Goal: Task Accomplishment & Management: Use online tool/utility

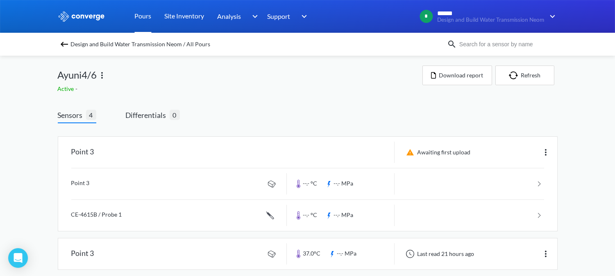
click at [137, 19] on link "Pours" at bounding box center [143, 16] width 17 height 33
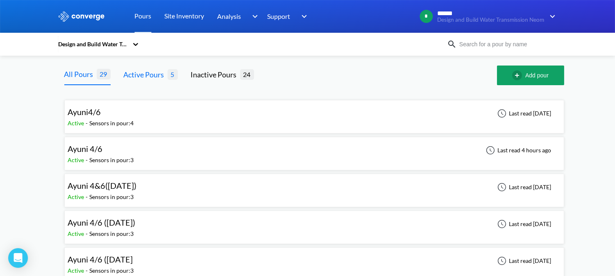
scroll to position [45, 0]
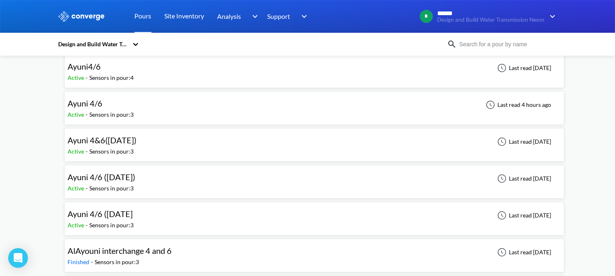
click at [152, 114] on div "Ayuni 4/6 Active - Sensors in pour: 3 Last read 4 hours ago" at bounding box center [314, 108] width 492 height 26
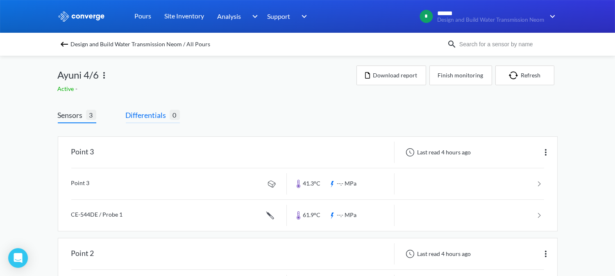
click at [166, 119] on span "Differentials" at bounding box center [148, 114] width 44 height 11
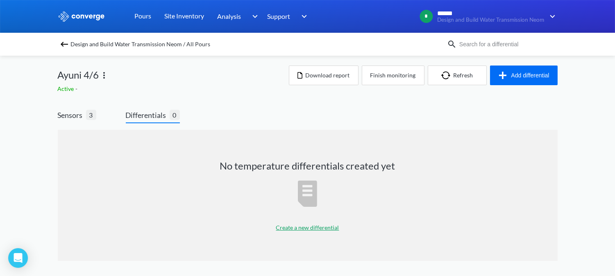
click at [325, 224] on p "Create a new differential" at bounding box center [307, 227] width 63 height 9
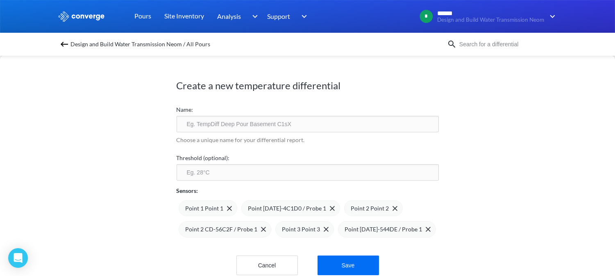
click at [68, 46] on img at bounding box center [64, 44] width 10 height 10
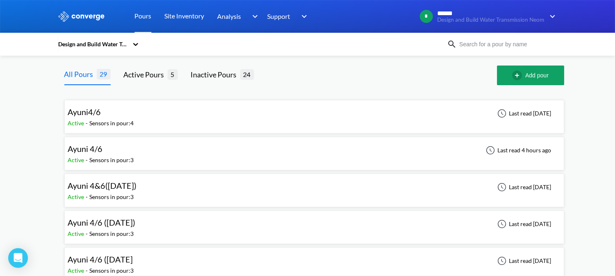
click at [486, 149] on div at bounding box center [490, 150] width 10 height 10
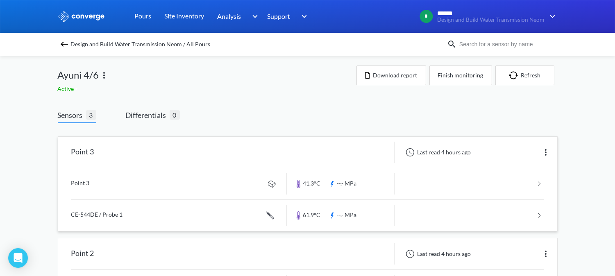
click at [545, 150] on img at bounding box center [545, 152] width 10 height 10
click at [175, 178] on link at bounding box center [307, 183] width 472 height 31
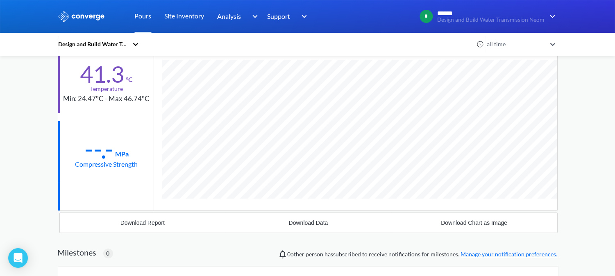
scroll to position [45, 0]
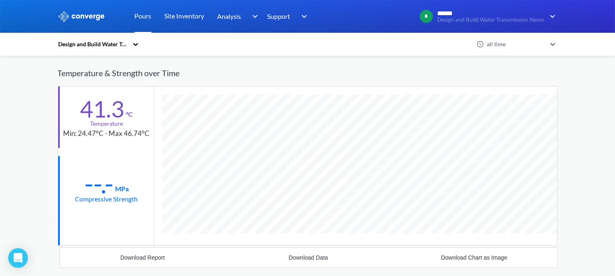
click at [144, 13] on link "Pours" at bounding box center [143, 16] width 17 height 33
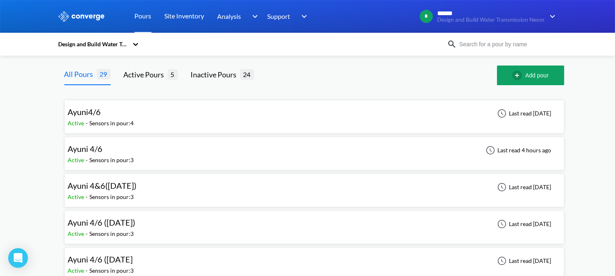
click at [115, 115] on div "Ayuni4/6" at bounding box center [101, 112] width 66 height 13
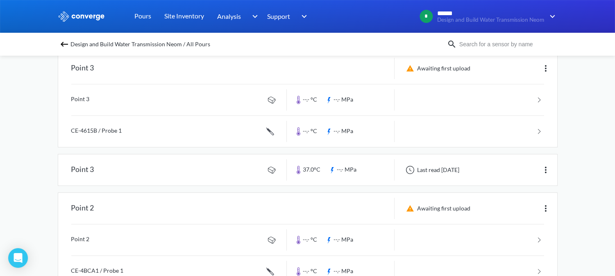
scroll to position [91, 0]
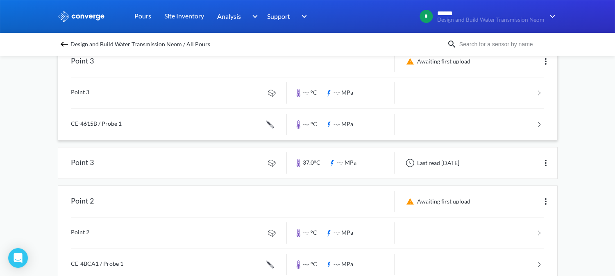
click at [116, 95] on link at bounding box center [307, 92] width 472 height 31
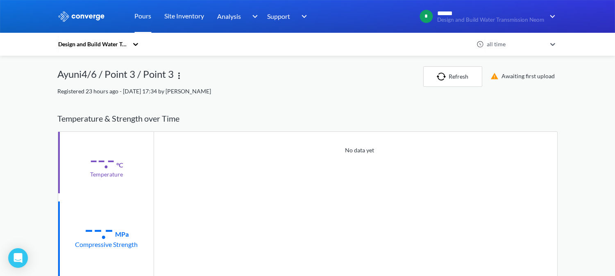
click at [146, 18] on link "Pours" at bounding box center [143, 16] width 17 height 33
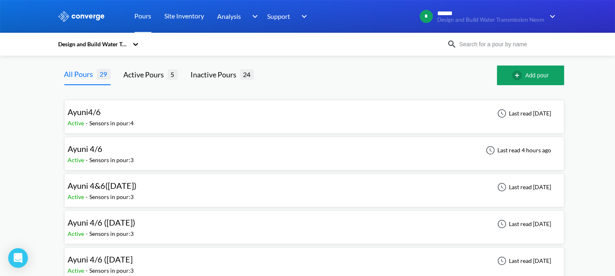
click at [125, 149] on div "Ayuni 4/6" at bounding box center [101, 148] width 66 height 13
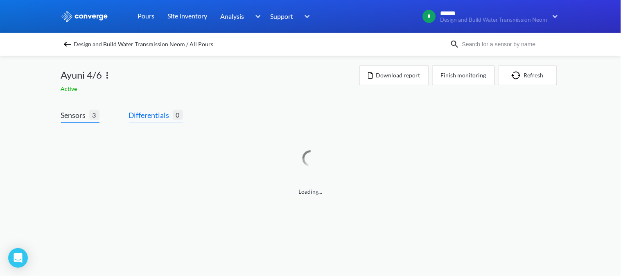
click at [153, 122] on span "Differentials 0" at bounding box center [156, 116] width 54 height 14
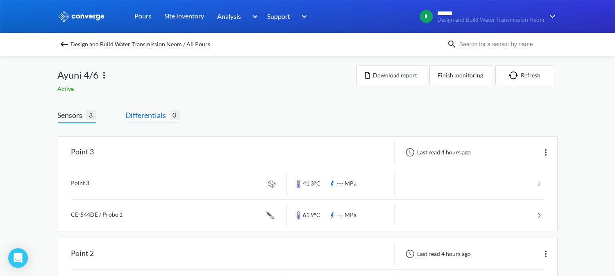
click at [162, 110] on span "Differentials" at bounding box center [148, 114] width 44 height 11
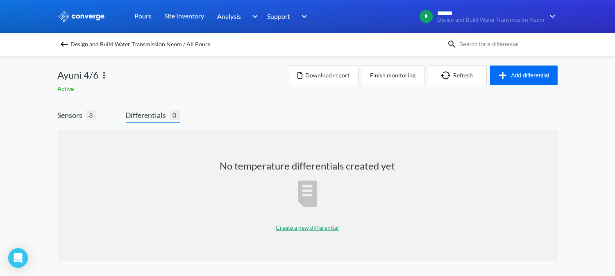
click at [310, 223] on p "Create a new differential" at bounding box center [307, 227] width 63 height 9
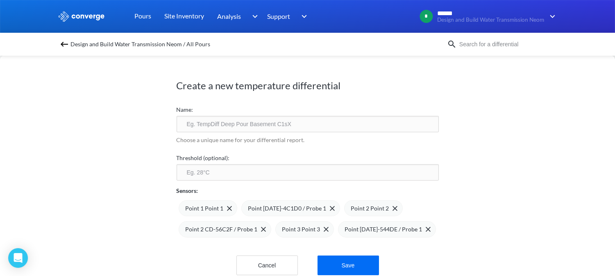
click at [235, 121] on input "text" at bounding box center [307, 124] width 262 height 16
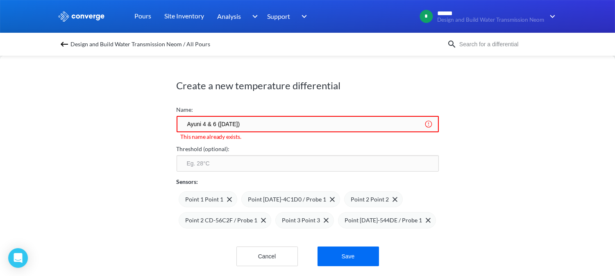
drag, startPoint x: 224, startPoint y: 121, endPoint x: 220, endPoint y: 122, distance: 4.2
click at [220, 122] on input "Ayuni 4 & 6 ([DATE])" at bounding box center [307, 124] width 262 height 16
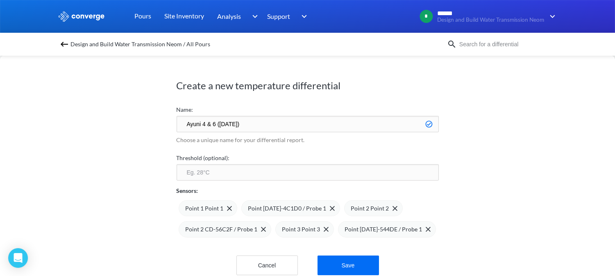
click at [226, 122] on input "Ayuni 4 & 6 ([DATE])" at bounding box center [307, 124] width 262 height 16
type input "Ayuni 4 & 6 ([DATE])"
click at [219, 170] on input "number" at bounding box center [307, 172] width 262 height 16
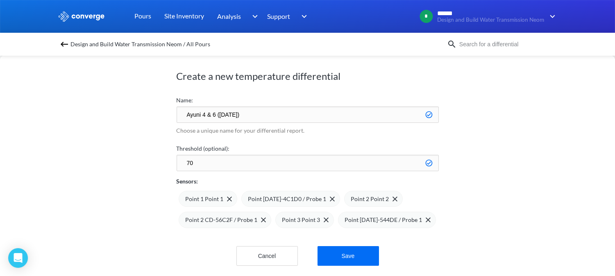
scroll to position [18, 0]
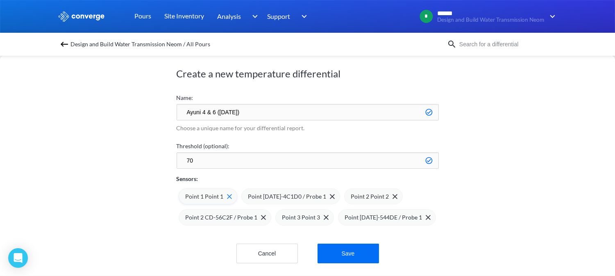
type input "70"
click at [230, 194] on img at bounding box center [229, 196] width 5 height 5
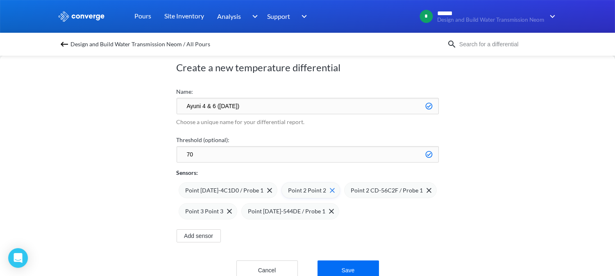
click at [330, 188] on img at bounding box center [332, 190] width 5 height 5
click at [426, 190] on img at bounding box center [428, 190] width 5 height 5
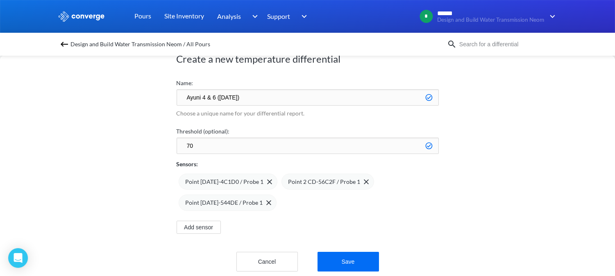
scroll to position [41, 0]
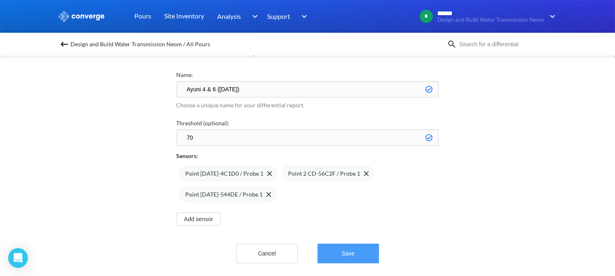
click at [337, 246] on button "Save" at bounding box center [347, 254] width 61 height 20
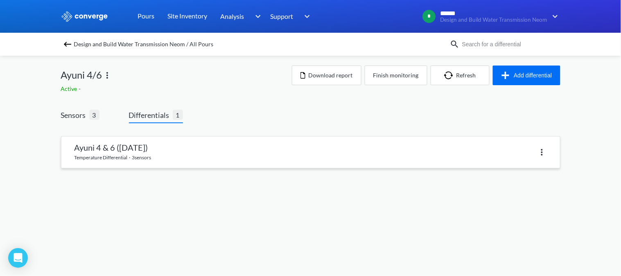
click at [144, 158] on link at bounding box center [310, 152] width 499 height 31
